Goal: Navigation & Orientation: Find specific page/section

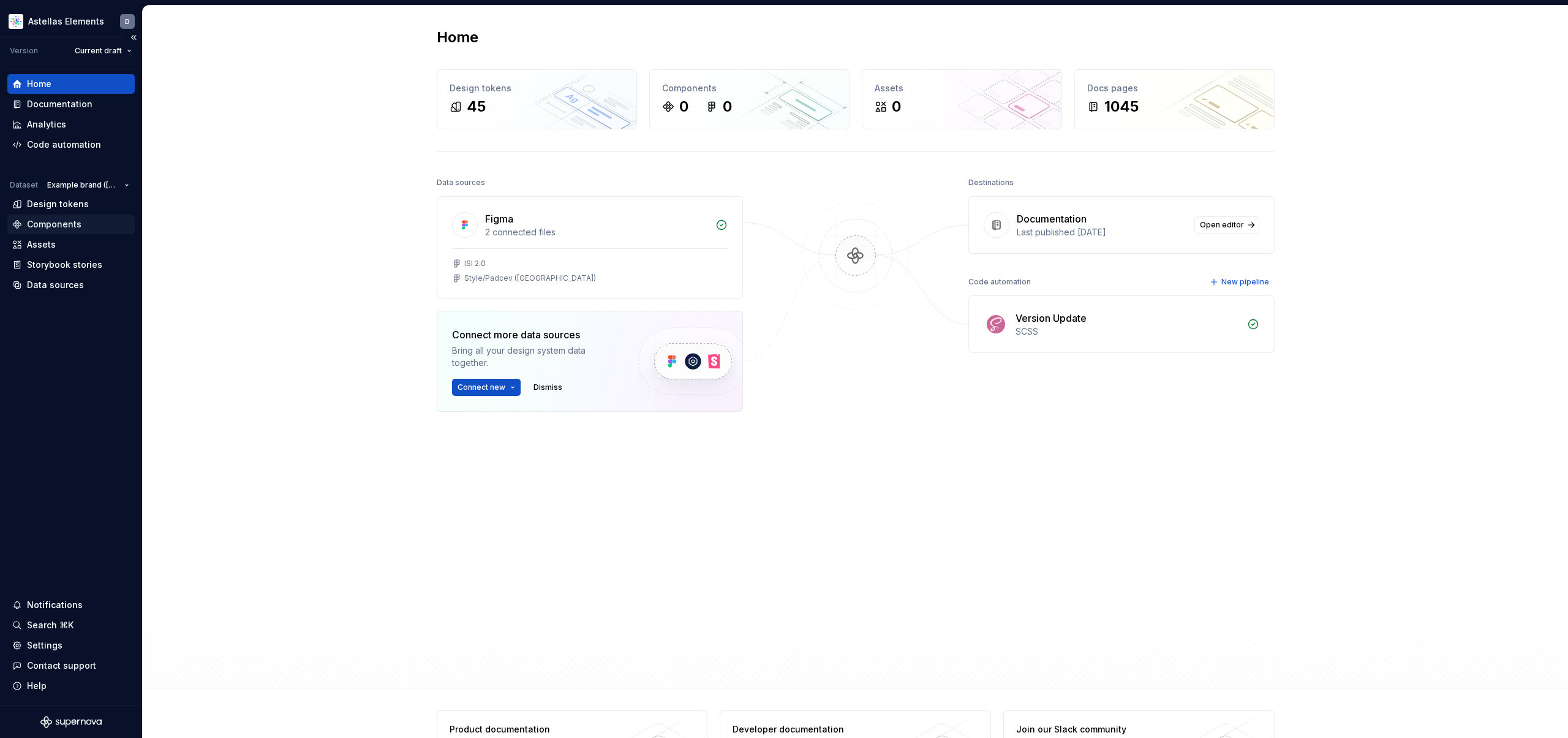
click at [81, 221] on div "Components" at bounding box center [71, 224] width 118 height 12
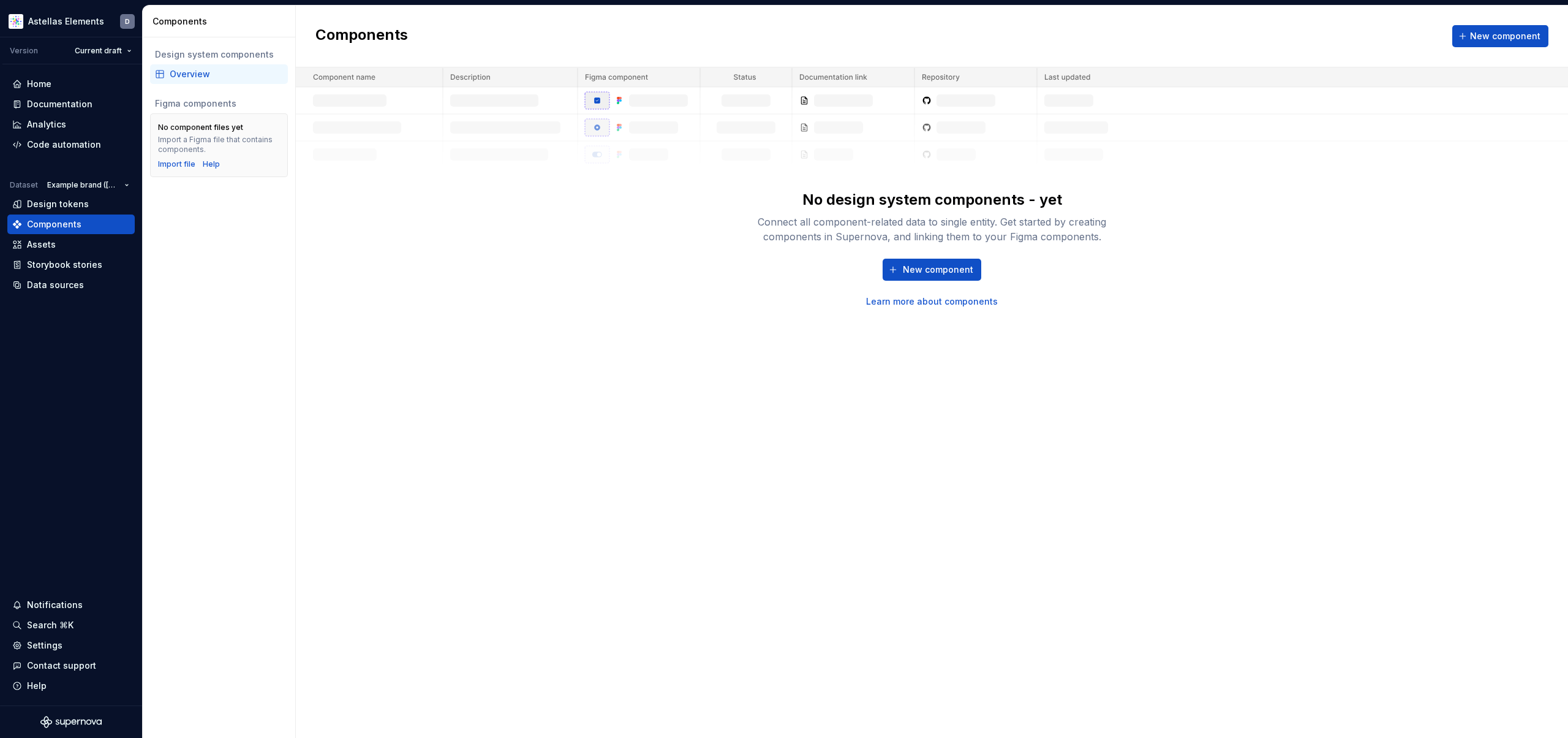
click at [209, 73] on div "Overview" at bounding box center [226, 74] width 114 height 12
click at [75, 21] on html "Astellas Elements D Version Current draft Home Documentation Analytics Code aut…" at bounding box center [784, 369] width 1568 height 738
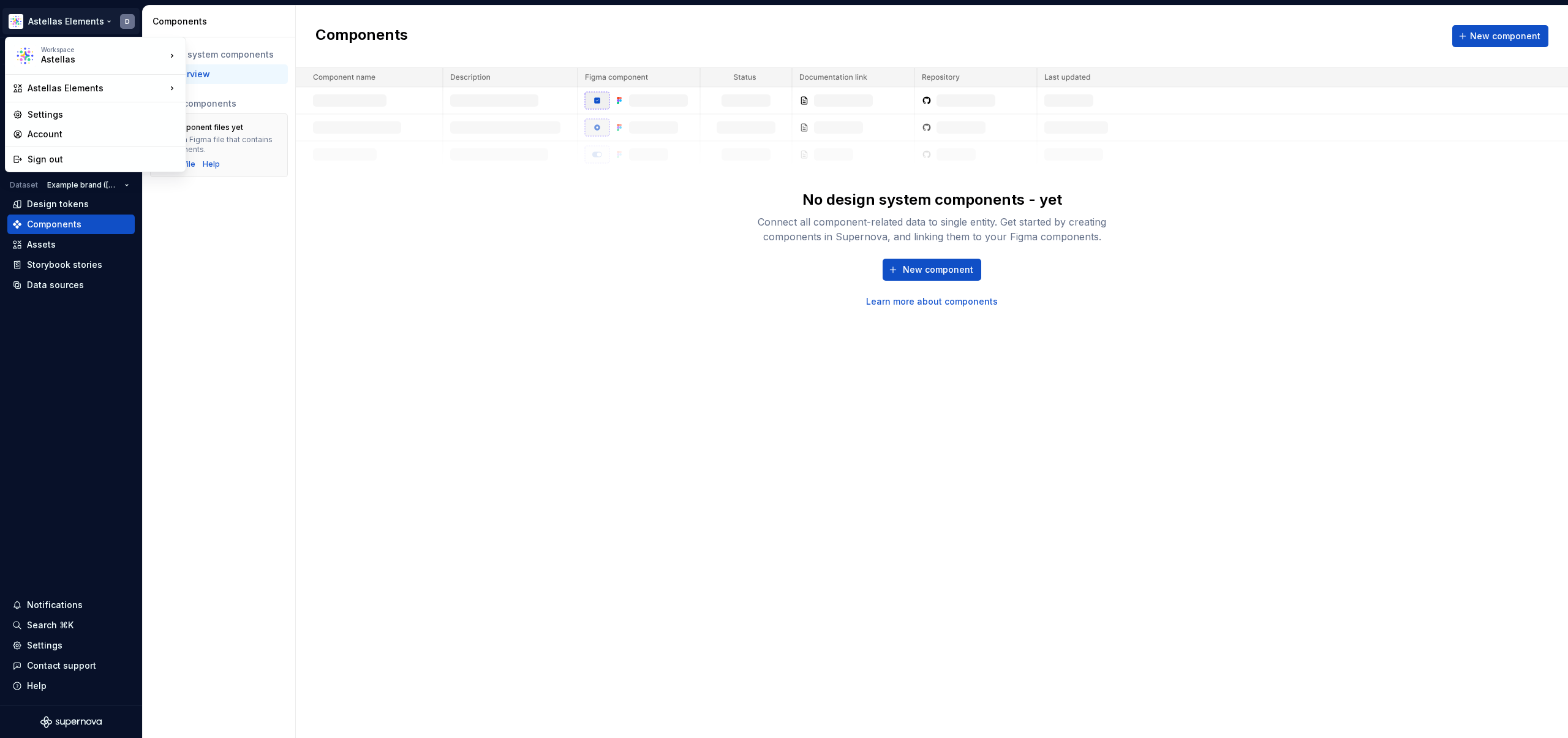
click at [441, 383] on html "Astellas Elements D Version Current draft Home Documentation Analytics Code aut…" at bounding box center [784, 369] width 1568 height 738
